Goal: Task Accomplishment & Management: Use online tool/utility

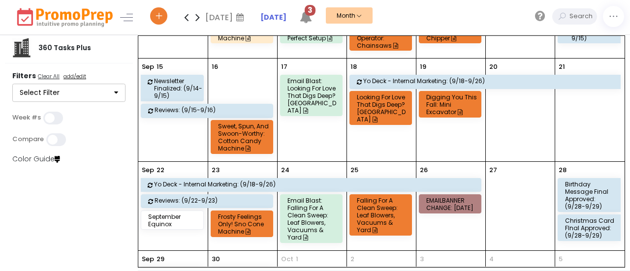
scroll to position [49, 0]
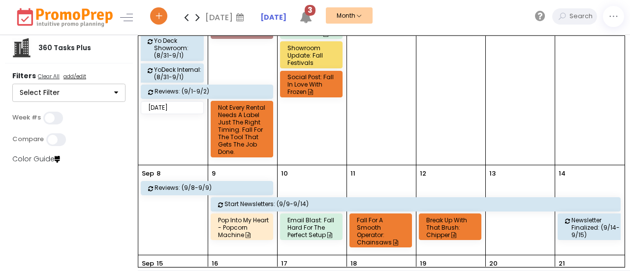
click at [185, 17] on icon at bounding box center [186, 17] width 11 height 20
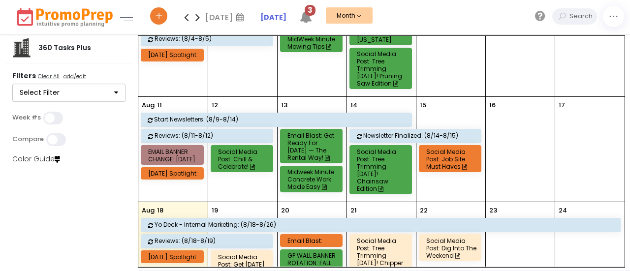
scroll to position [246, 0]
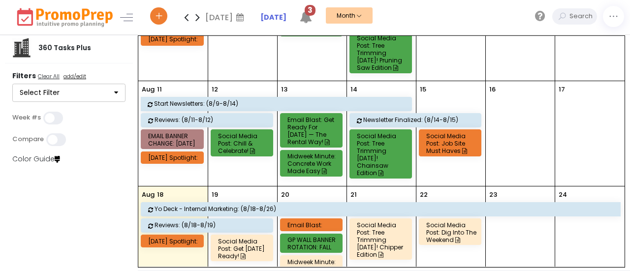
click at [318, 222] on div "Email Blast:" at bounding box center [313, 225] width 51 height 7
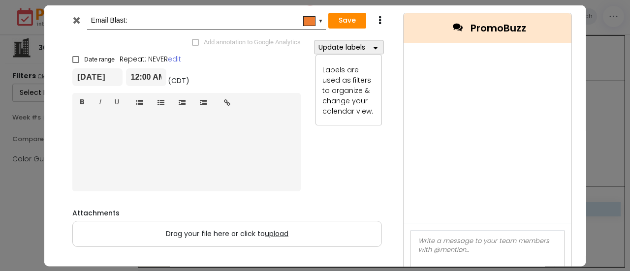
click at [77, 12] on div "Email Blast: #ee7d31 ▼" at bounding box center [195, 20] width 261 height 18
click at [76, 23] on icon at bounding box center [75, 20] width 7 height 10
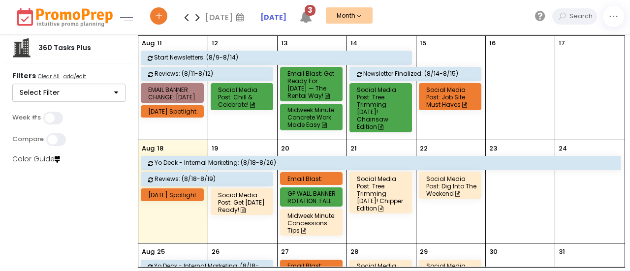
scroll to position [342, 0]
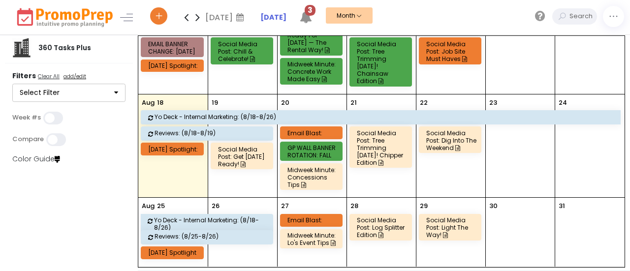
click at [301, 217] on div "Email Blast:" at bounding box center [313, 220] width 51 height 7
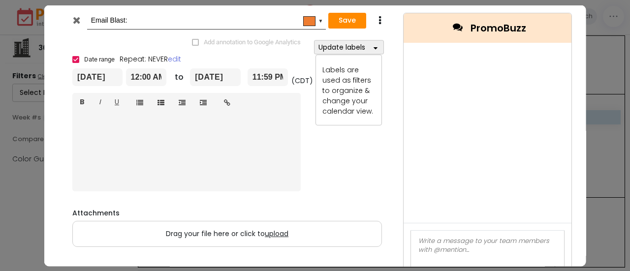
click at [81, 17] on div at bounding box center [76, 22] width 22 height 15
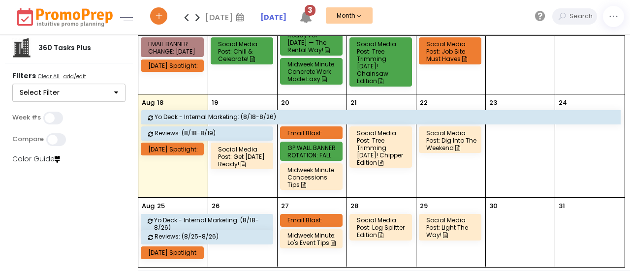
click at [310, 130] on div "Email Blast:" at bounding box center [313, 133] width 51 height 7
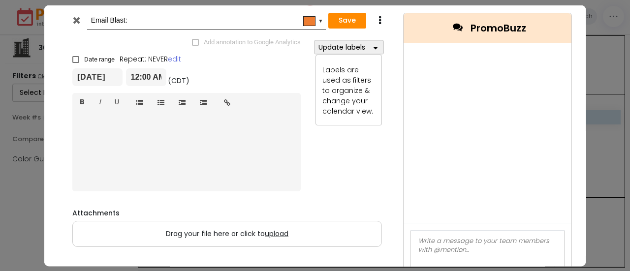
click at [73, 18] on icon at bounding box center [75, 20] width 7 height 10
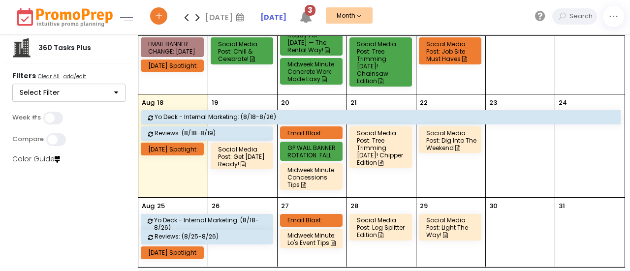
click at [387, 44] on div "Social Media Post: Tree Trimming [DATE]! Chainsaw Edition" at bounding box center [382, 62] width 51 height 44
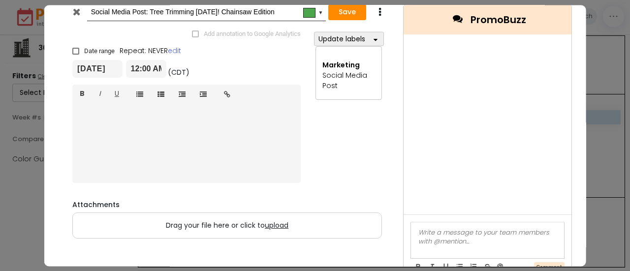
scroll to position [0, 0]
